Goal: Find contact information: Find contact information

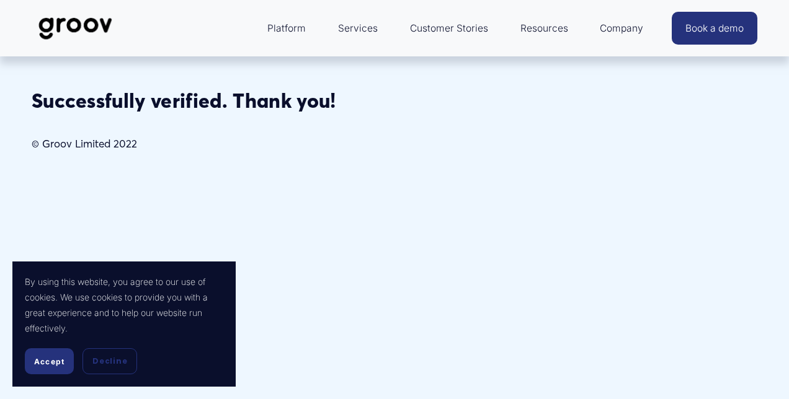
drag, startPoint x: 58, startPoint y: 359, endPoint x: 119, endPoint y: 347, distance: 62.5
click at [58, 358] on span "Accept" at bounding box center [49, 361] width 30 height 9
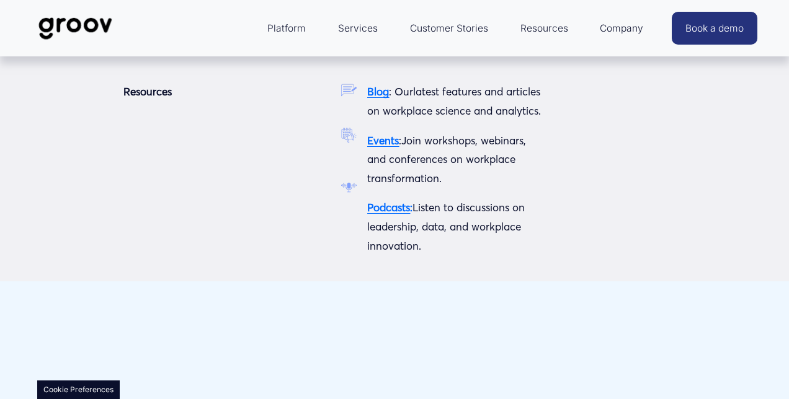
click at [553, 30] on span "Resources" at bounding box center [544, 28] width 48 height 17
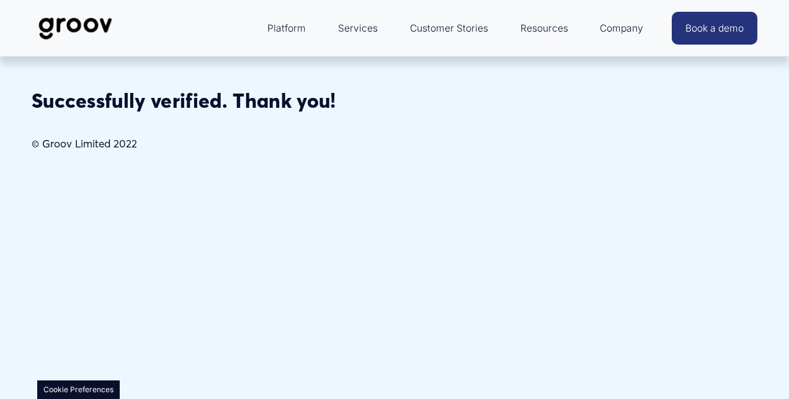
click at [359, 23] on link "Services" at bounding box center [358, 29] width 52 height 30
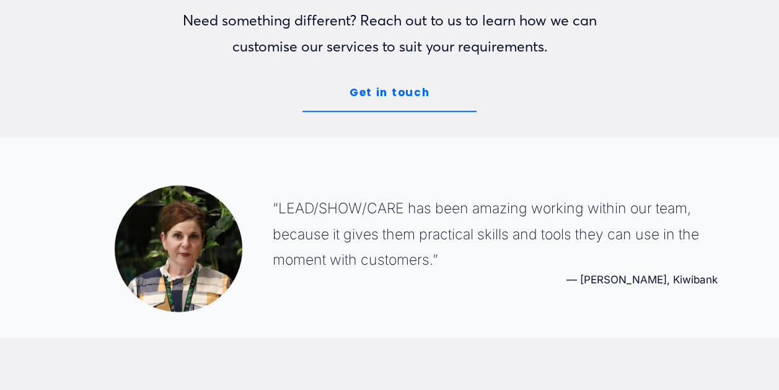
scroll to position [1674, 0]
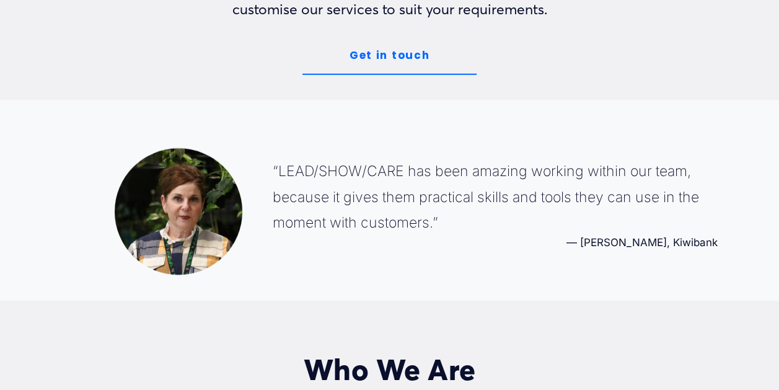
click at [389, 67] on link "Get in touch" at bounding box center [390, 56] width 174 height 38
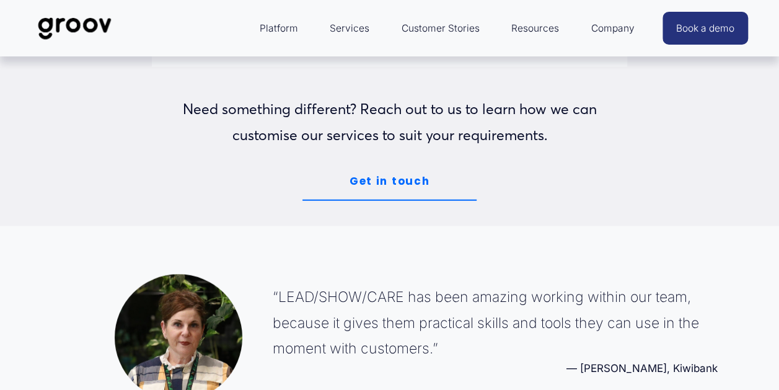
scroll to position [1547, 0]
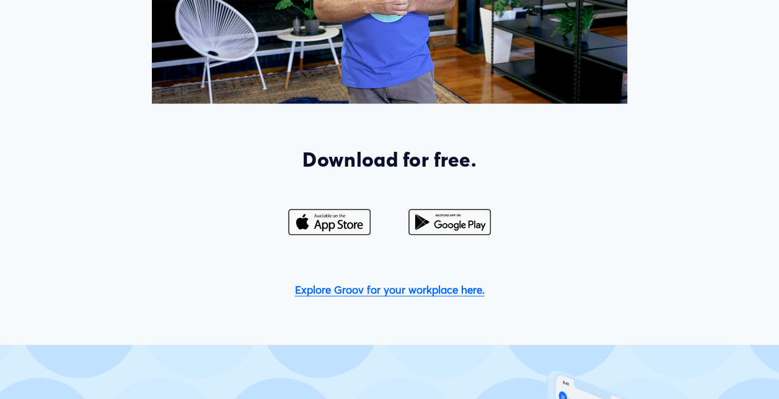
scroll to position [806, 0]
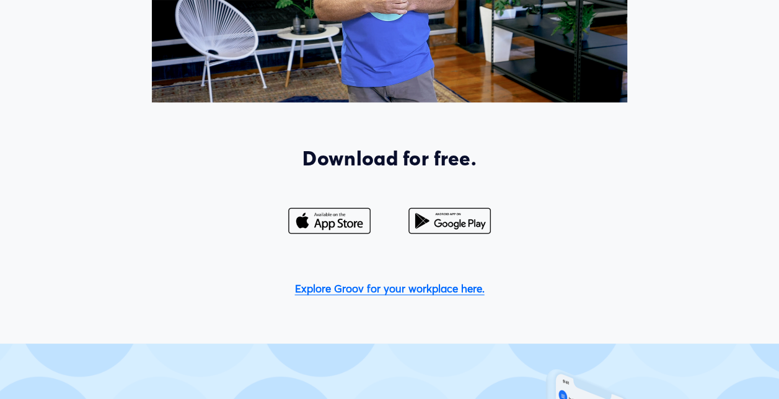
click at [448, 243] on div at bounding box center [450, 221] width 114 height 62
